Goal: Navigation & Orientation: Find specific page/section

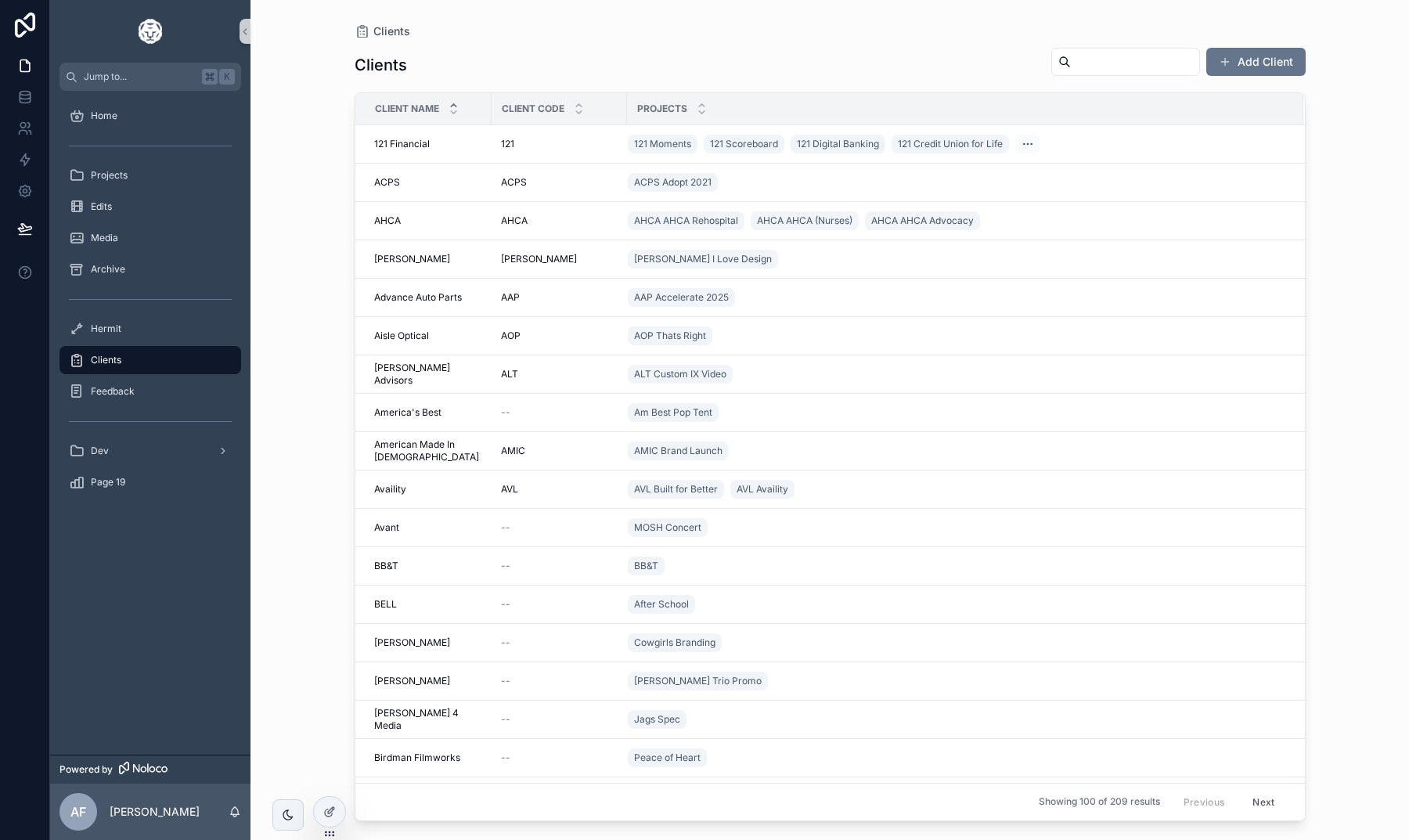
click at [1071, 63] on input "text" at bounding box center [1135, 62] width 129 height 22
click at [1355, 295] on div "Clients Clients Add Client Client Name Client Code Projects 121 Financial 121 F…" at bounding box center [830, 420] width 1158 height 840
click at [130, 112] on div "Home" at bounding box center [150, 115] width 163 height 25
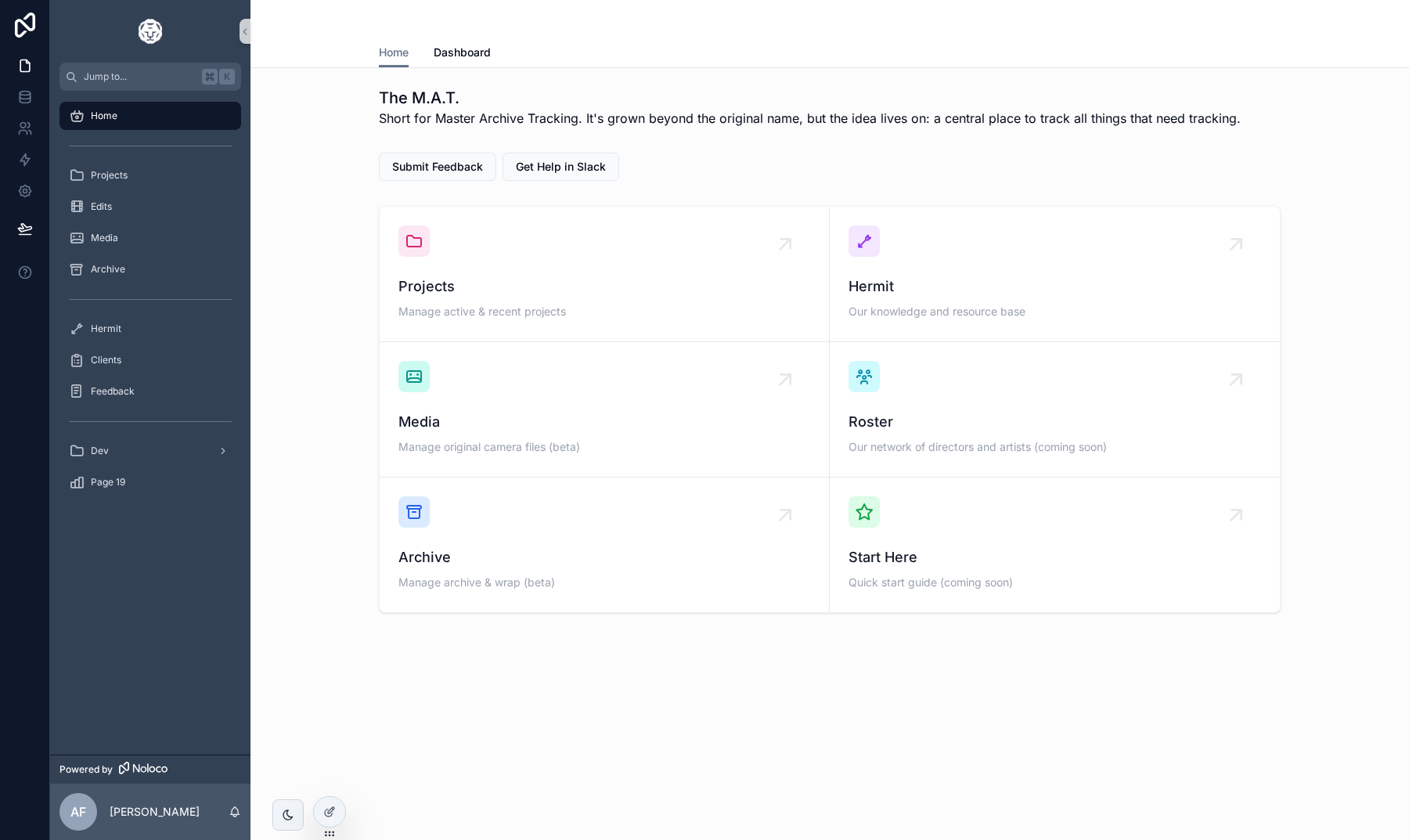
click at [292, 520] on div "Projects Manage active & recent projects Hermit Our knowledge and resource base…" at bounding box center [829, 409] width 1134 height 420
click at [682, 694] on div "The M.A.T. Short for Master Archive Tracking. It's grown beyond the original na…" at bounding box center [830, 393] width 1158 height 651
click at [422, 644] on div "The M.A.T. Short for Master Archive Tracking. It's grown beyond the original na…" at bounding box center [830, 393] width 1158 height 651
click at [143, 186] on div "Projects" at bounding box center [150, 175] width 163 height 25
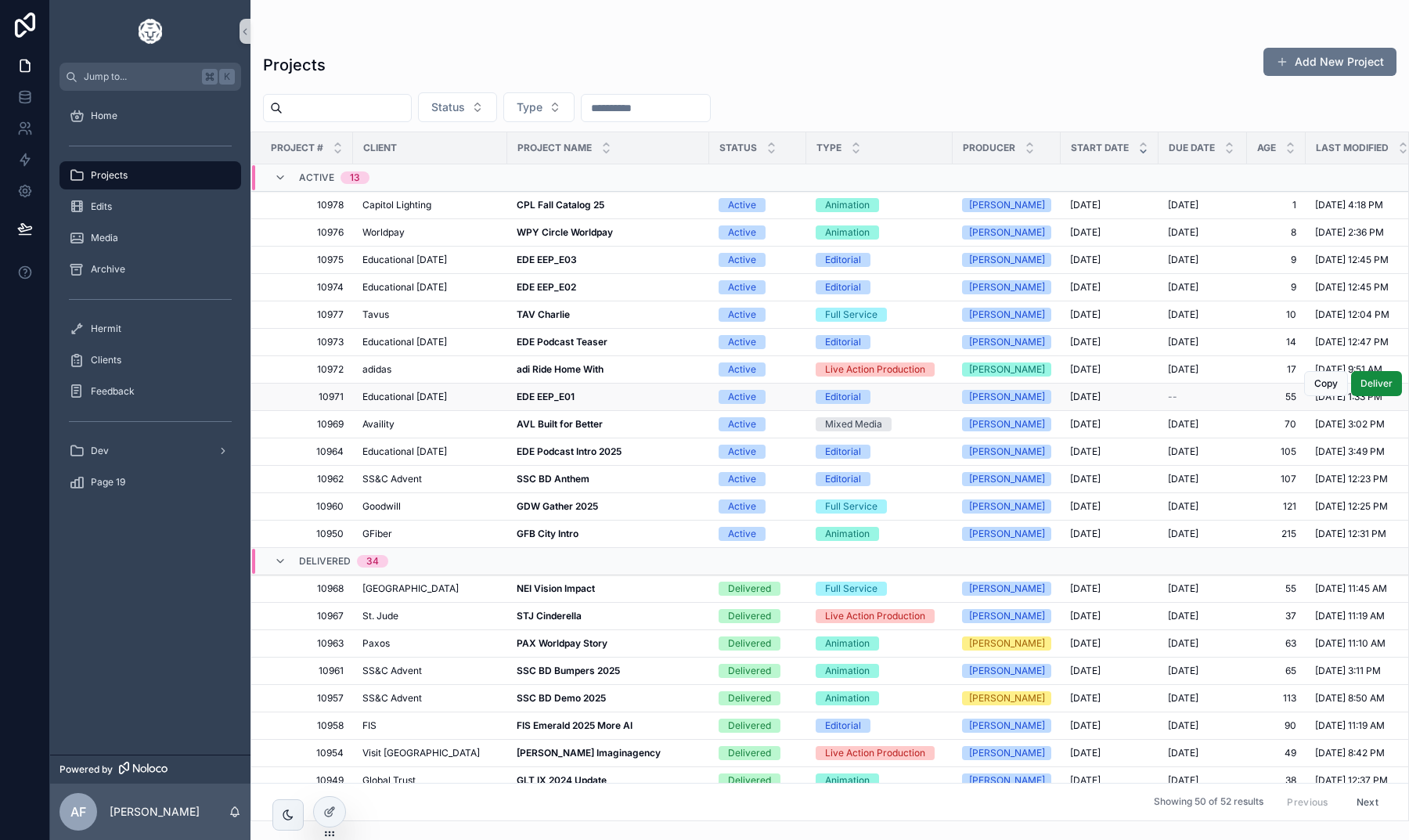
click at [531, 391] on strong "EDE EEP_E01" at bounding box center [545, 396] width 57 height 12
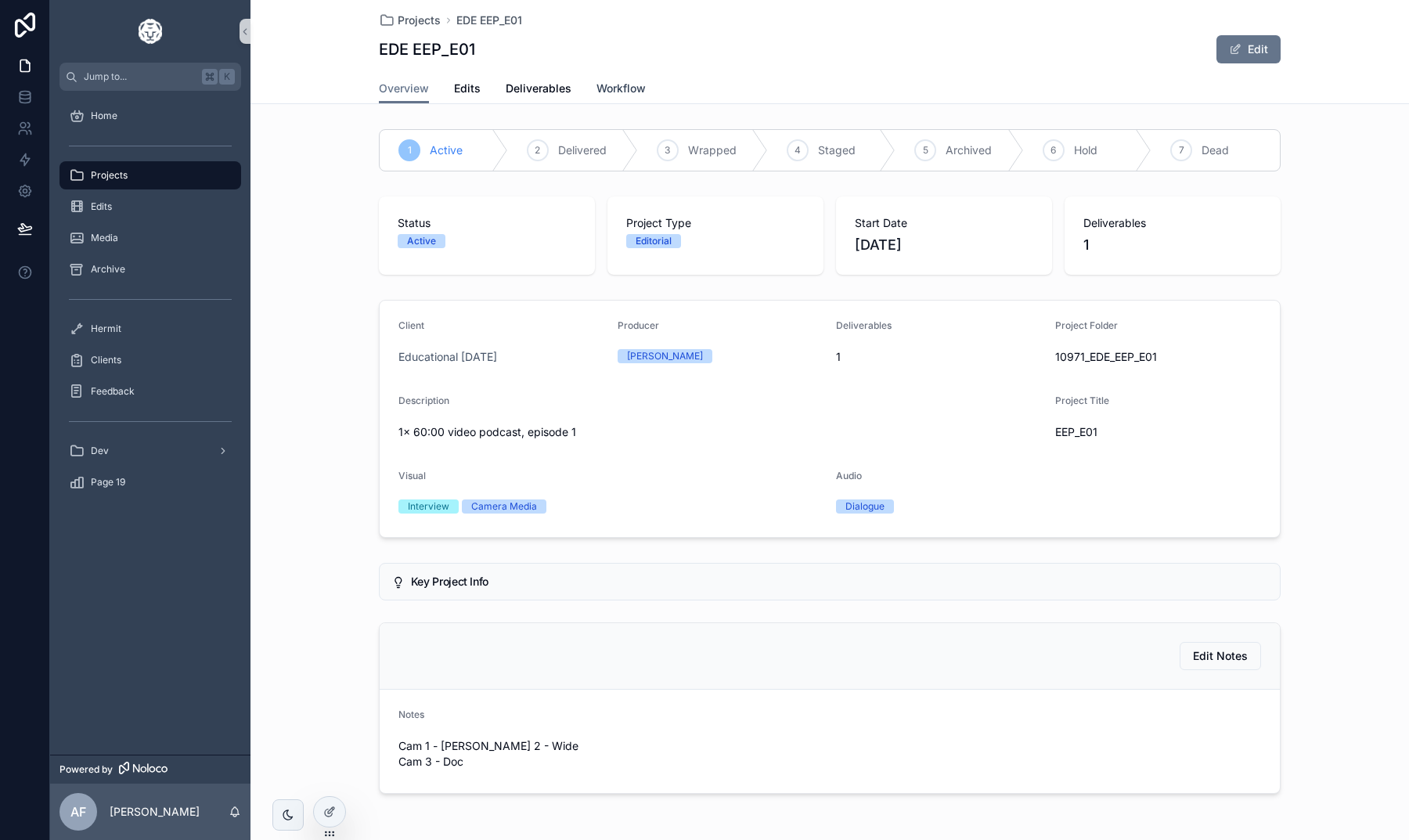
click at [613, 88] on span "Workflow" at bounding box center [620, 88] width 49 height 15
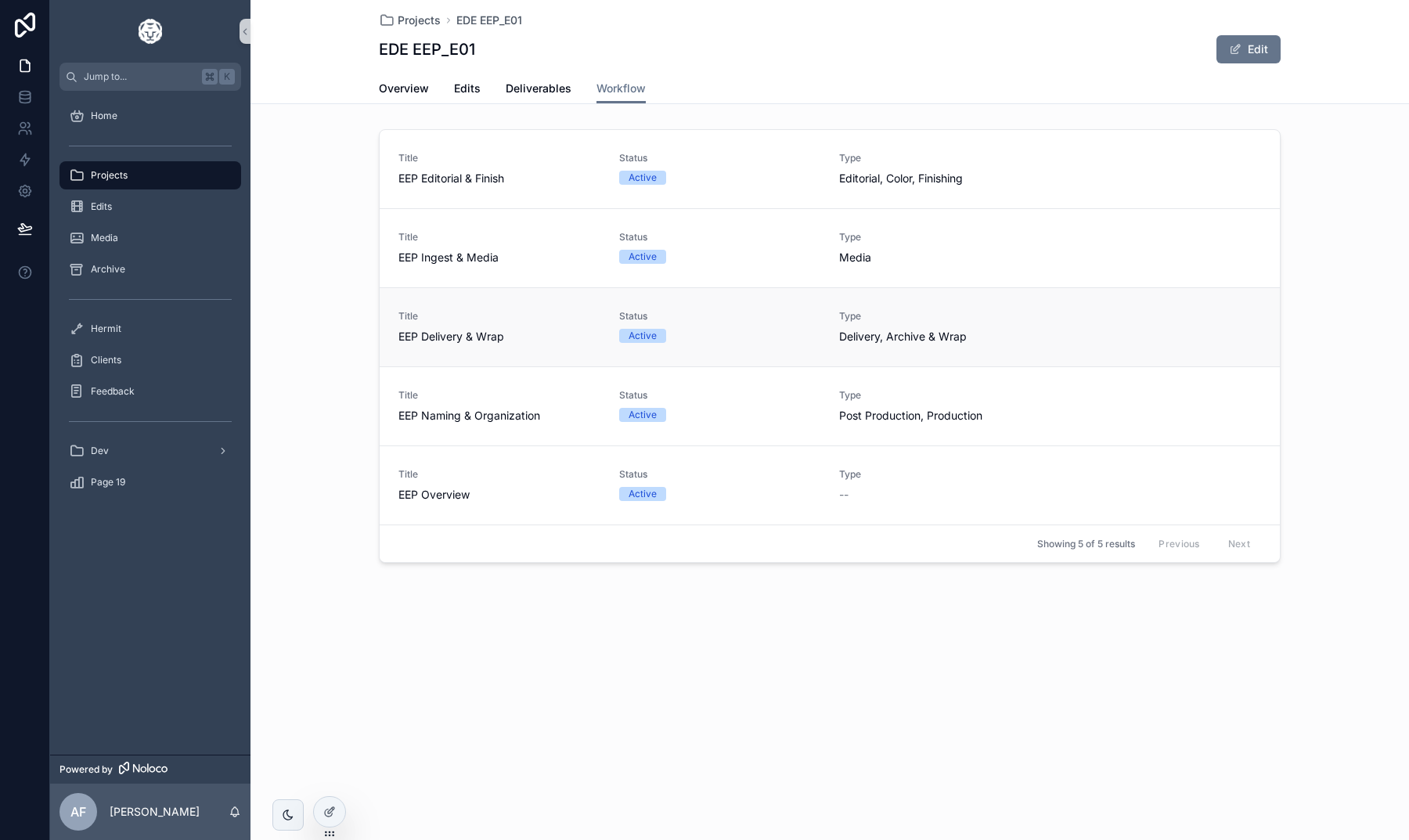
click at [713, 287] on div "Title EEP Delivery & Wrap Status Active Type Delivery, Archive & Wrap" at bounding box center [829, 327] width 900 height 79
click at [133, 331] on div "Hermit" at bounding box center [150, 328] width 163 height 25
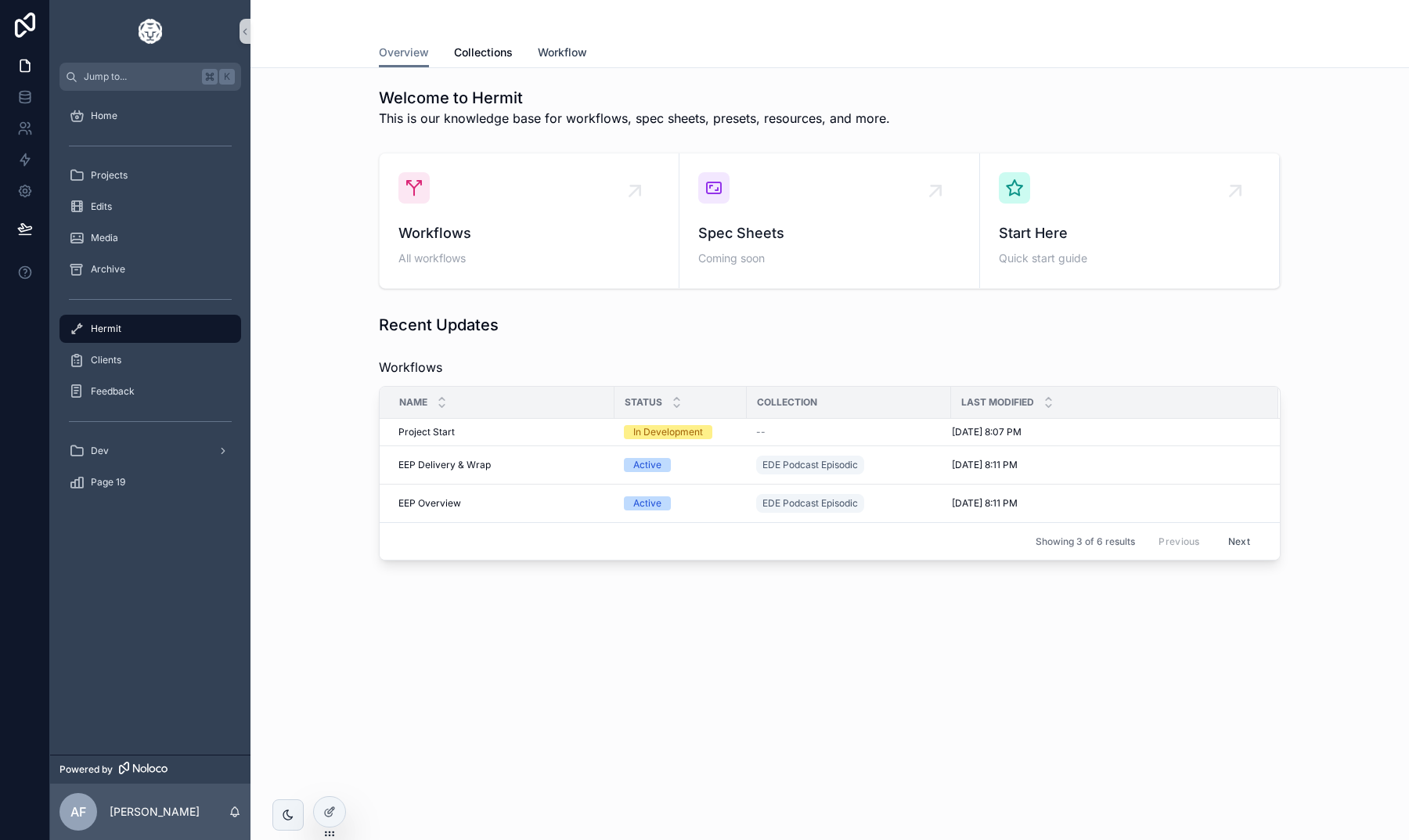
click at [556, 45] on span "Workflow" at bounding box center [562, 52] width 49 height 15
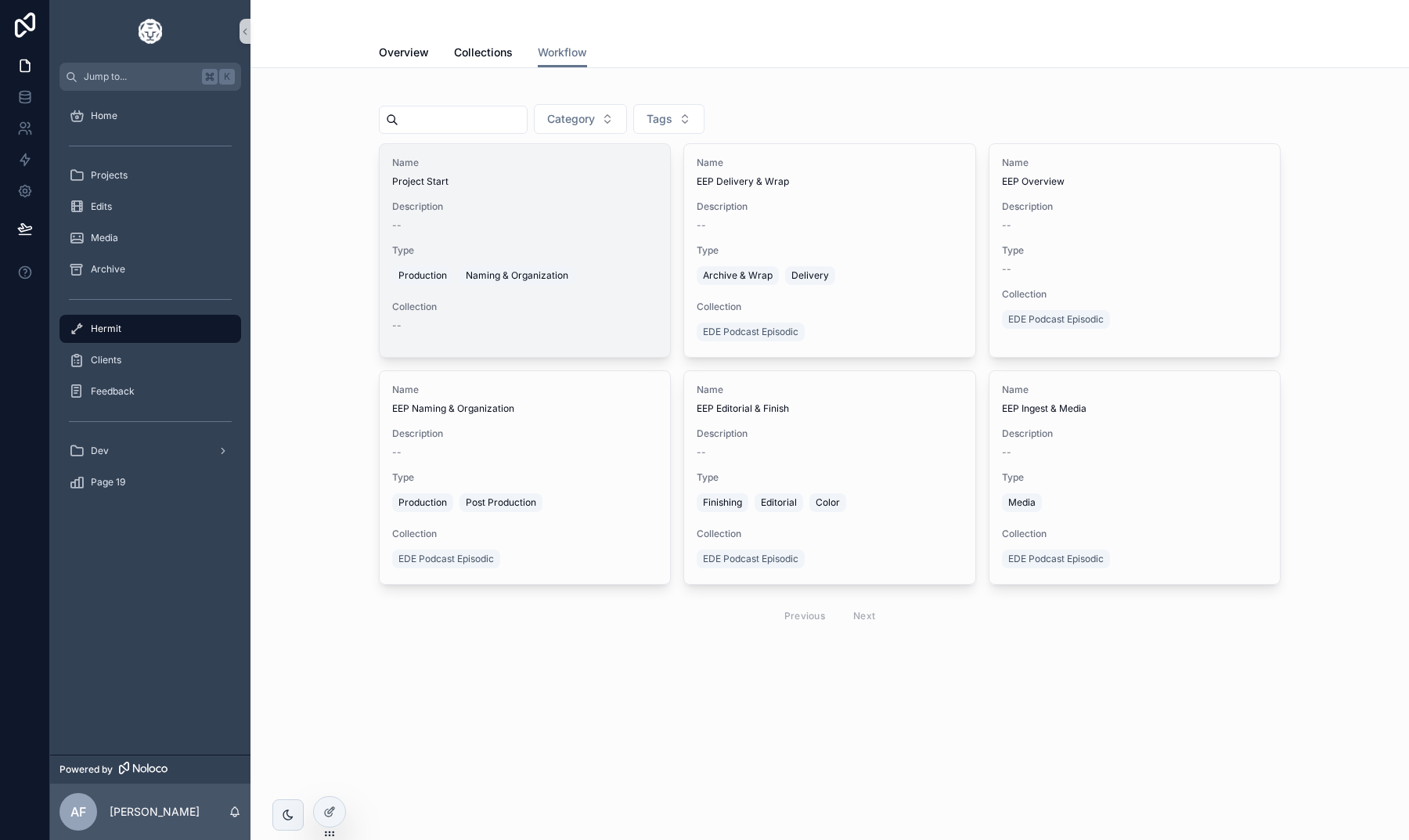
click at [541, 251] on span "Type" at bounding box center [524, 251] width 265 height 13
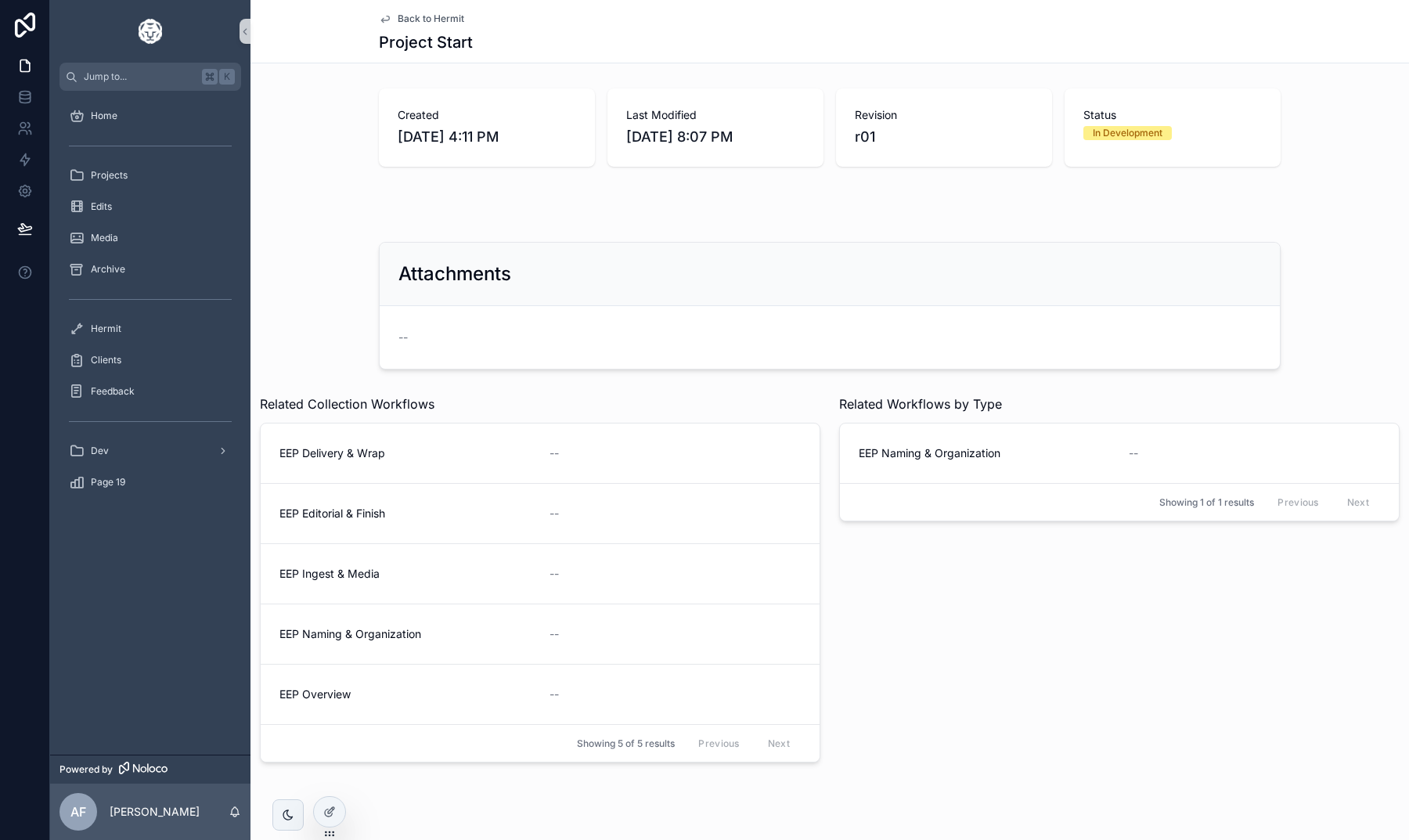
click at [396, 21] on link "Back to Hermit" at bounding box center [420, 19] width 85 height 13
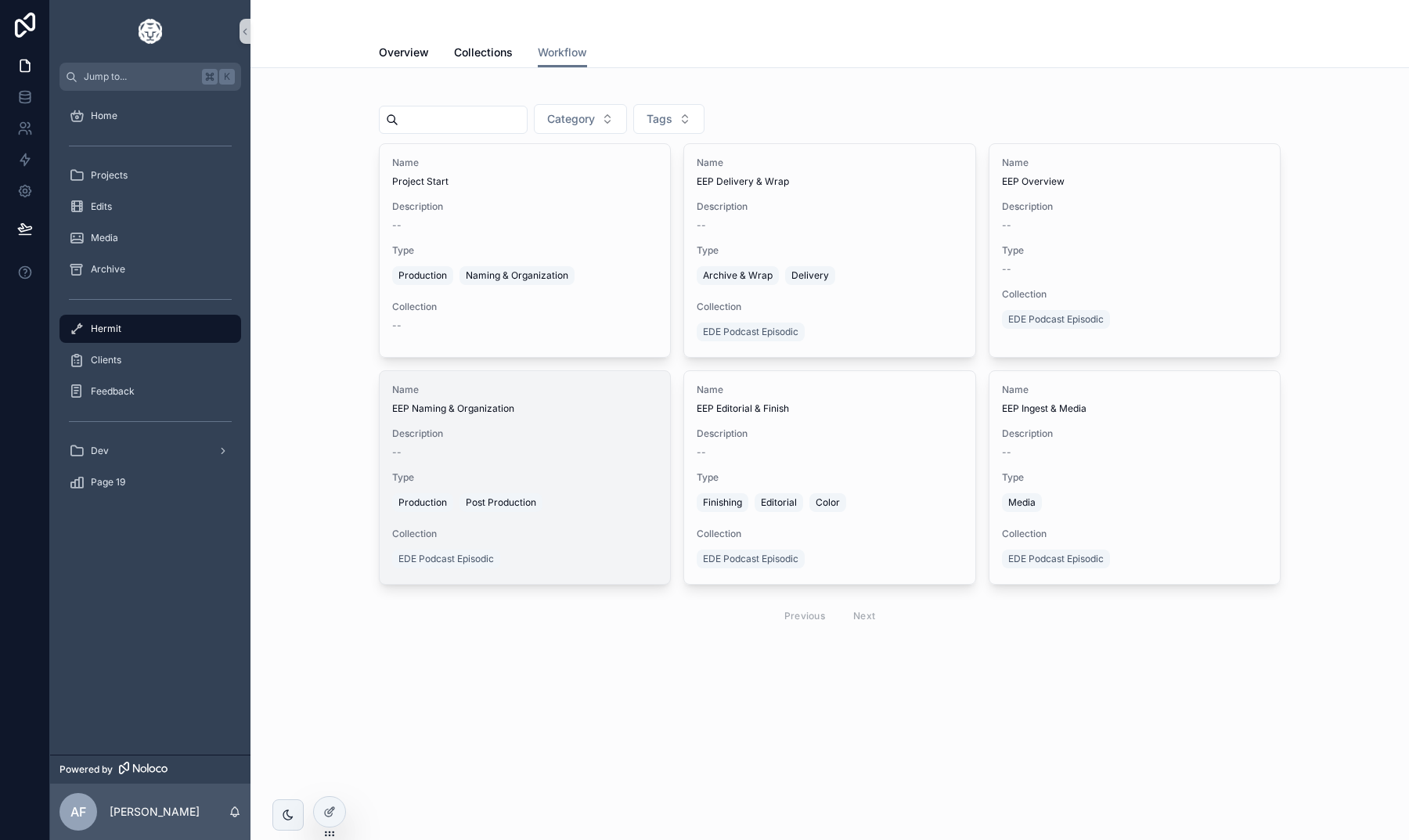
click at [600, 429] on span "Description" at bounding box center [524, 433] width 265 height 13
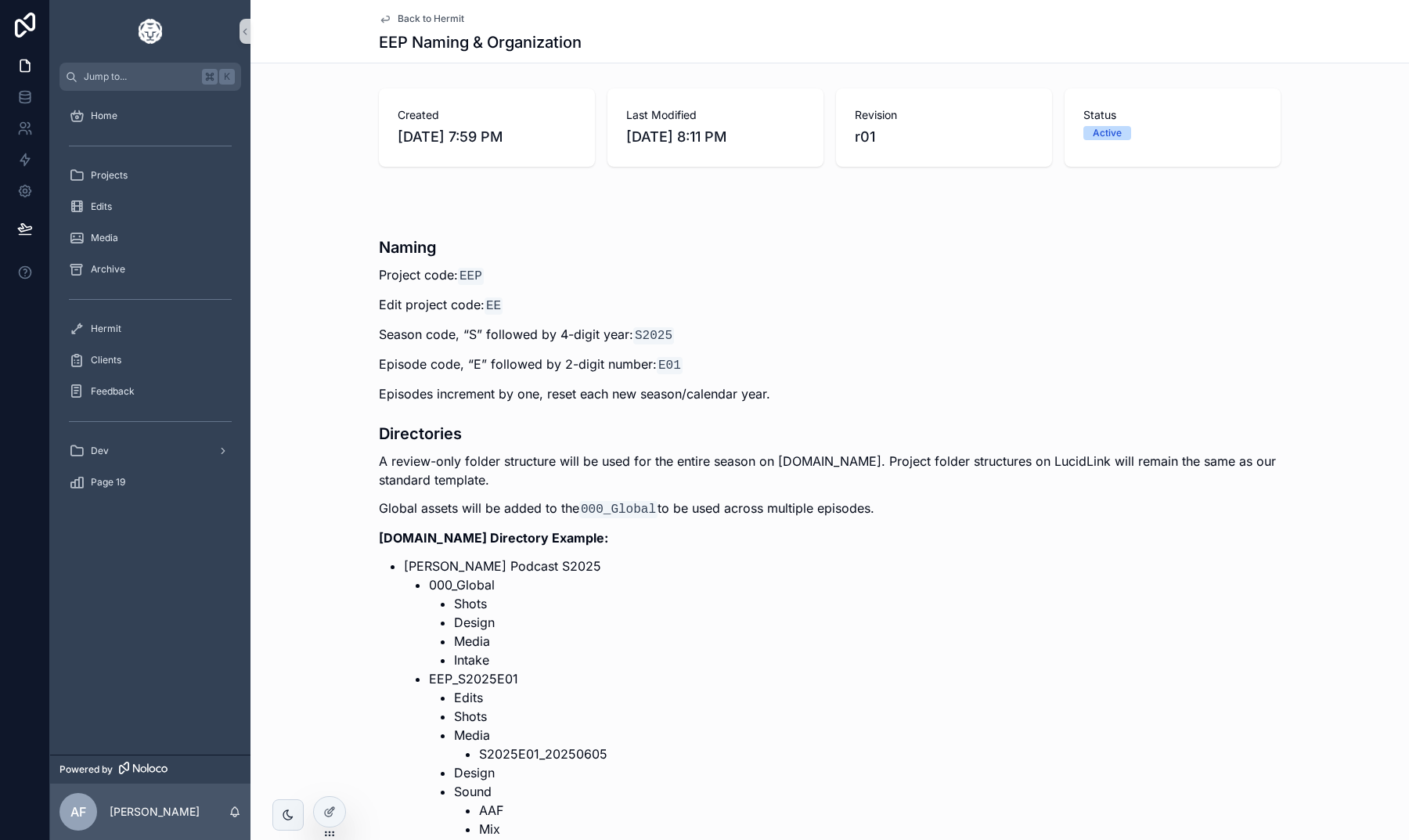
click at [403, 20] on span "Back to Hermit" at bounding box center [431, 19] width 67 height 13
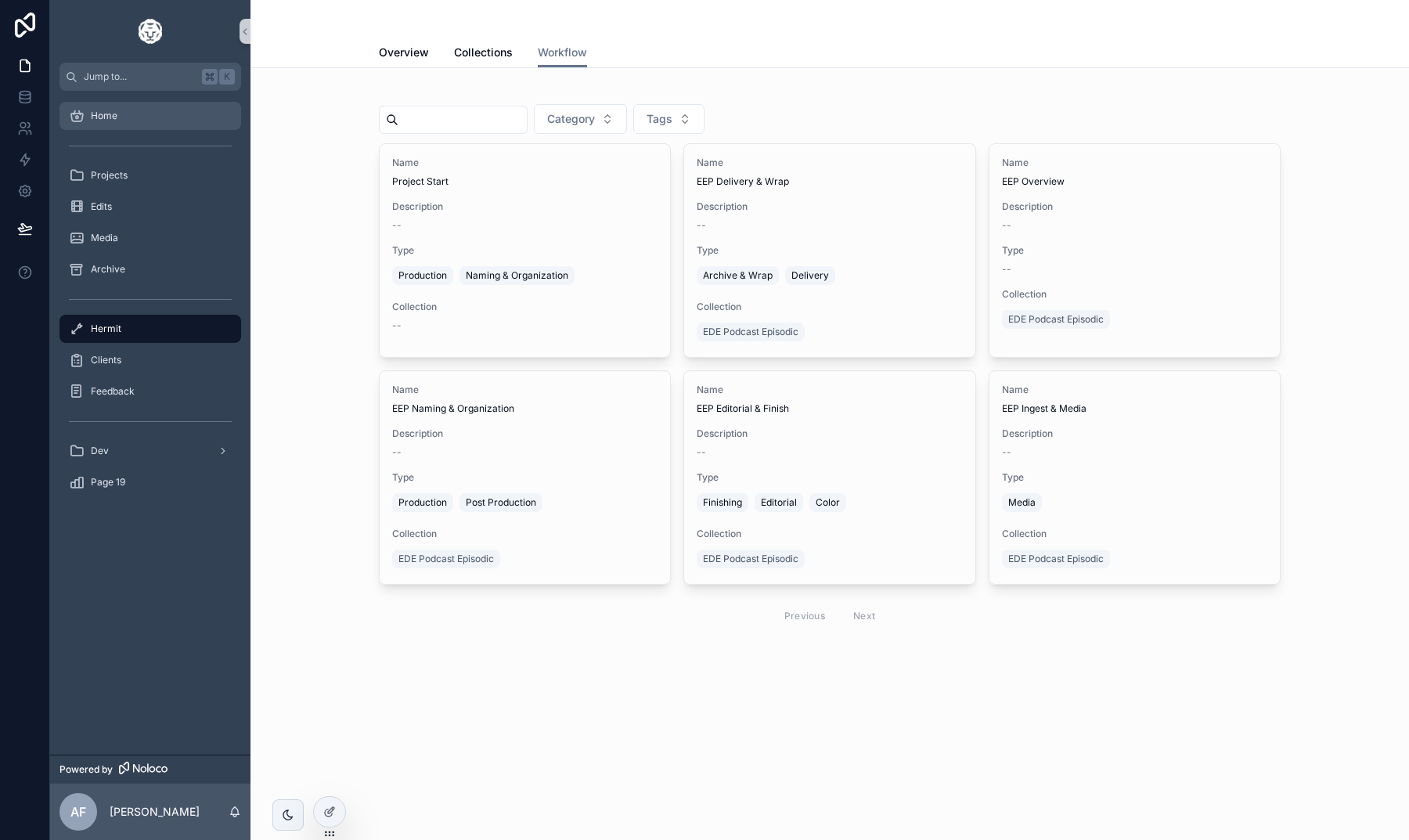
click at [118, 113] on div "Home" at bounding box center [150, 115] width 163 height 25
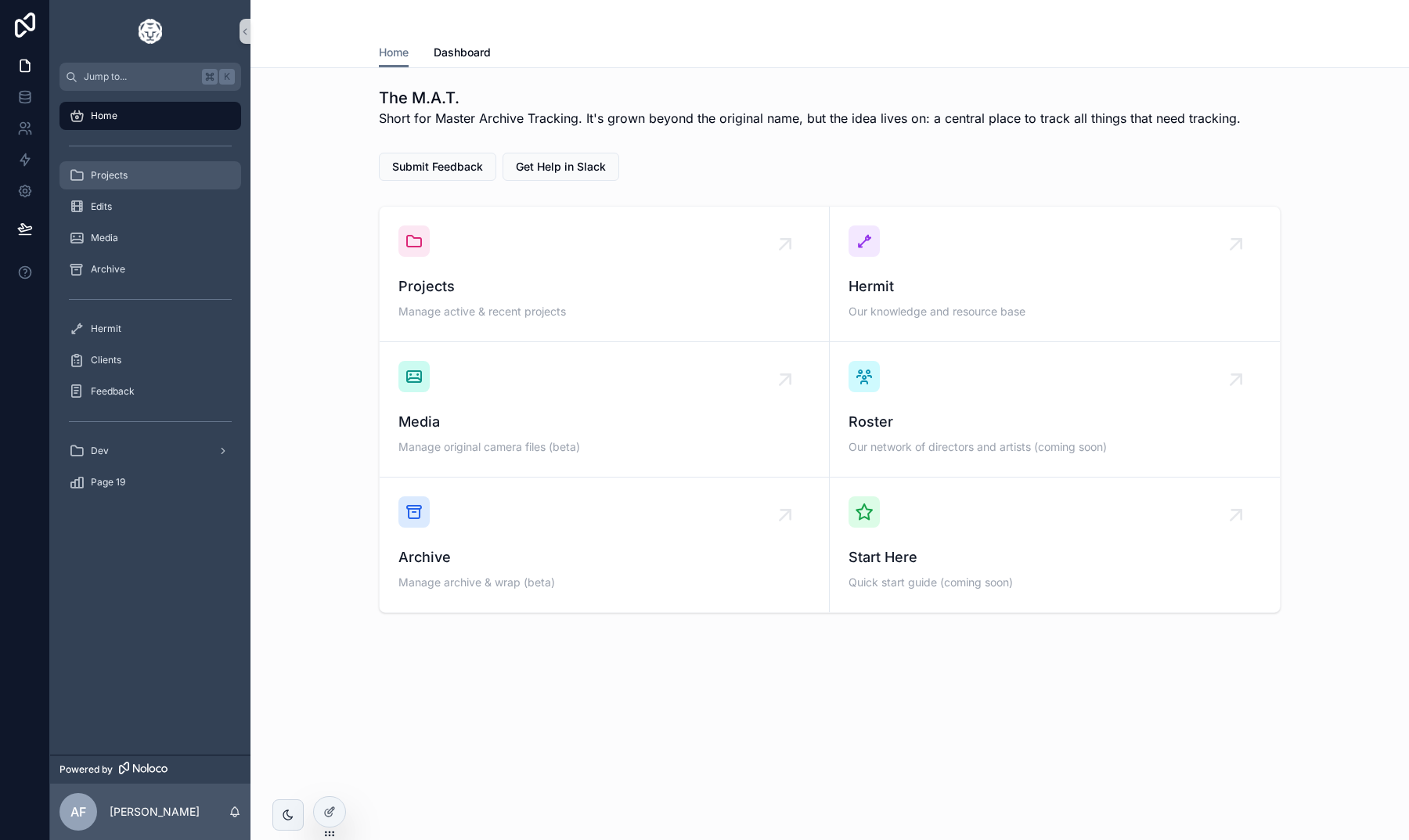
click at [130, 172] on div "Projects" at bounding box center [150, 175] width 163 height 25
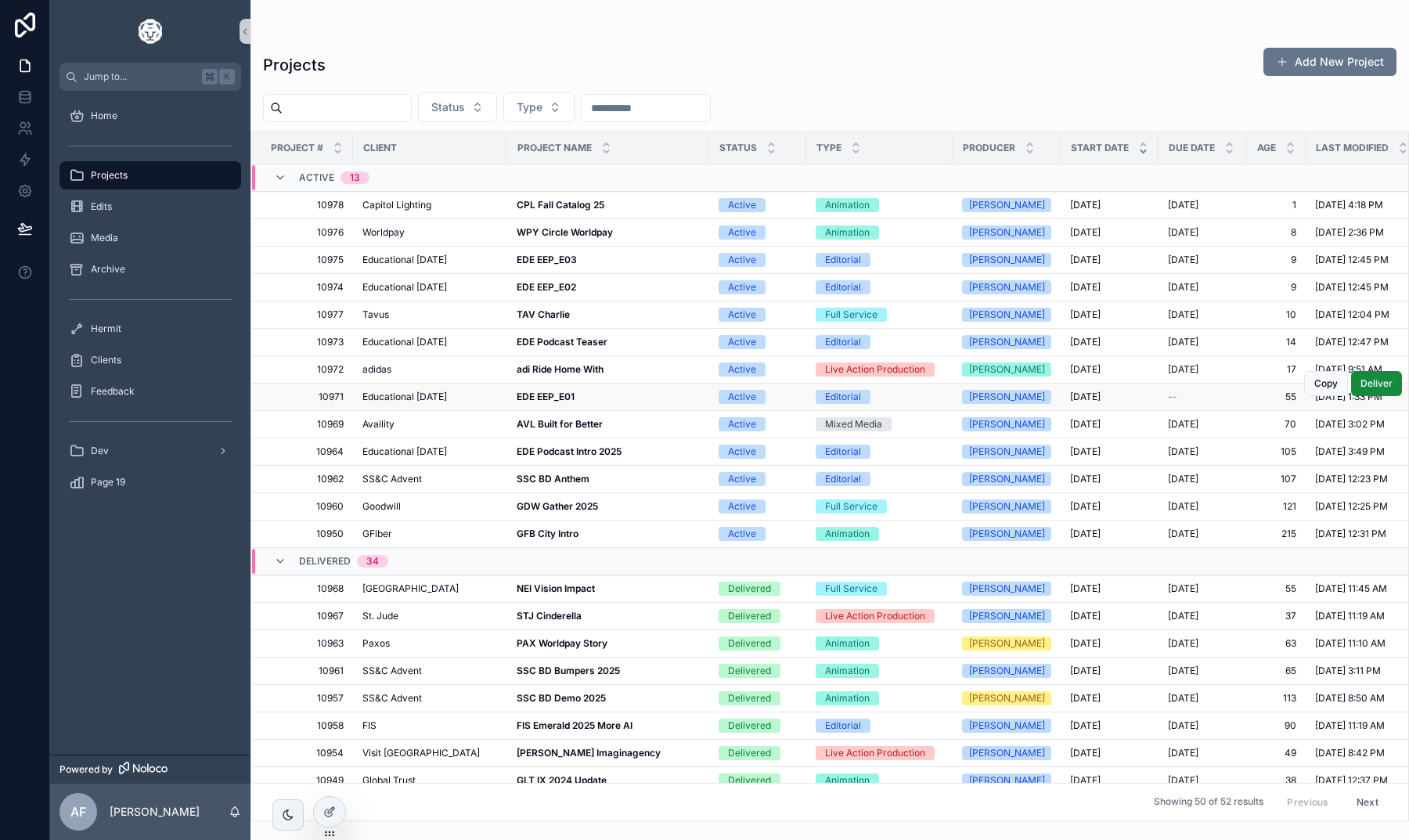
click at [549, 396] on strong "EDE EEP_E01" at bounding box center [545, 396] width 57 height 12
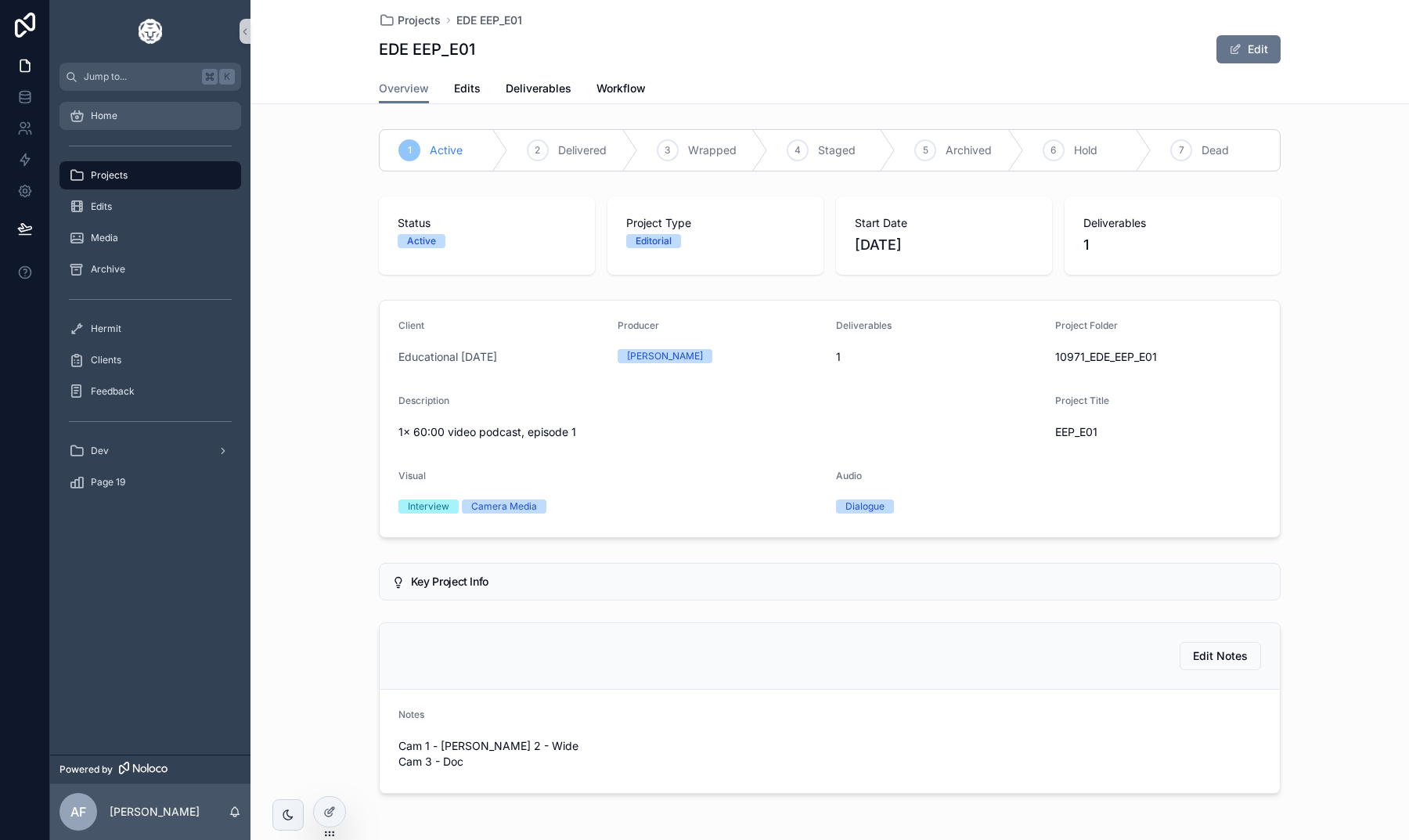
click at [136, 110] on div "Home" at bounding box center [150, 115] width 163 height 25
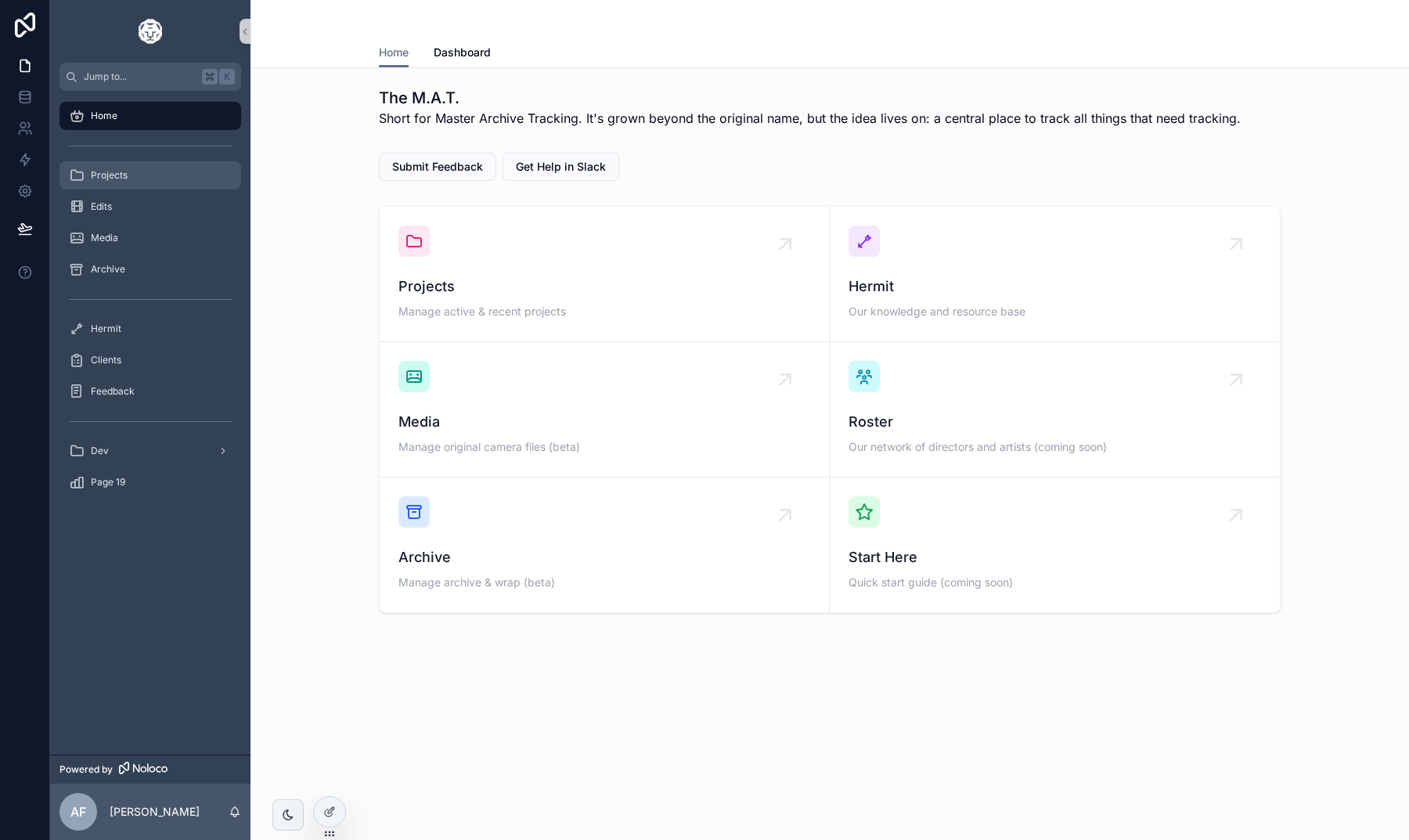
click at [151, 182] on div "Projects" at bounding box center [150, 175] width 163 height 25
